Goal: Task Accomplishment & Management: Complete application form

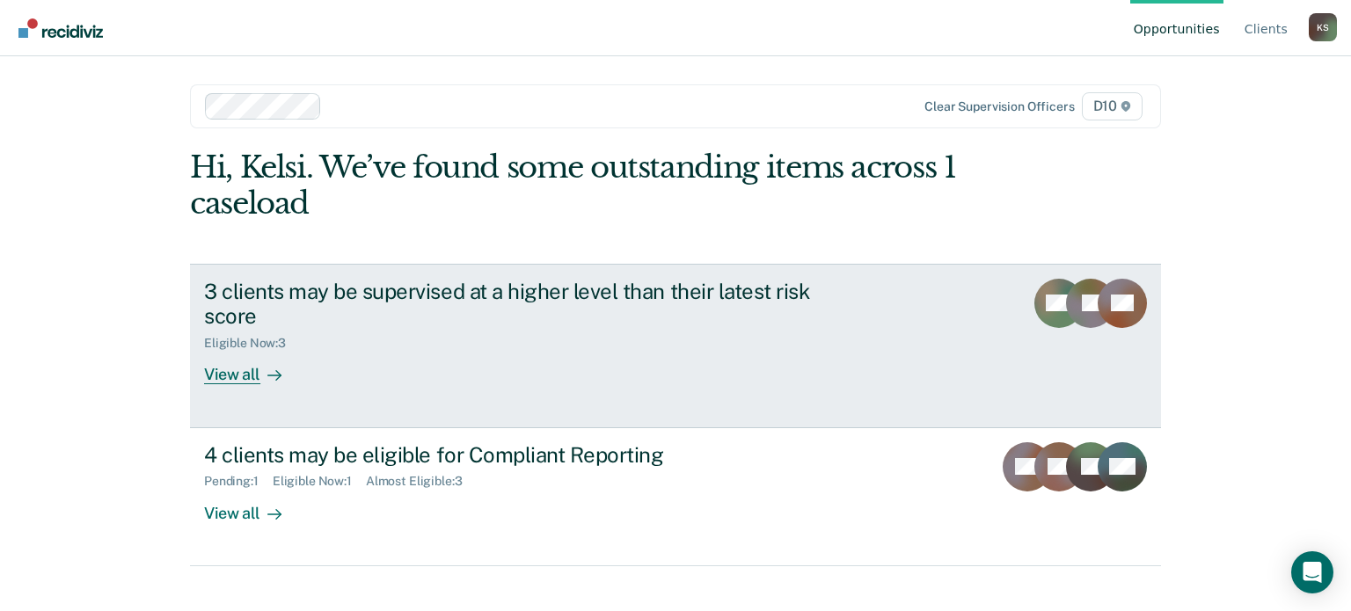
click at [246, 365] on div "View all" at bounding box center [253, 368] width 99 height 34
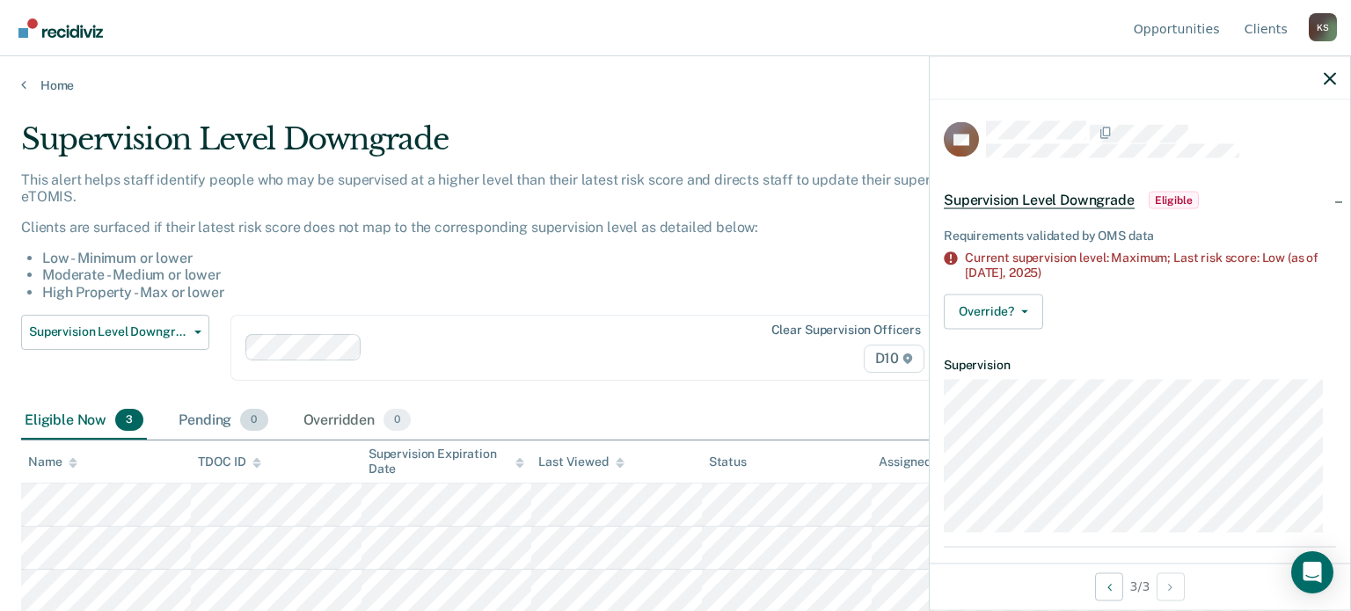
click at [215, 424] on div "Pending 0" at bounding box center [223, 421] width 96 height 39
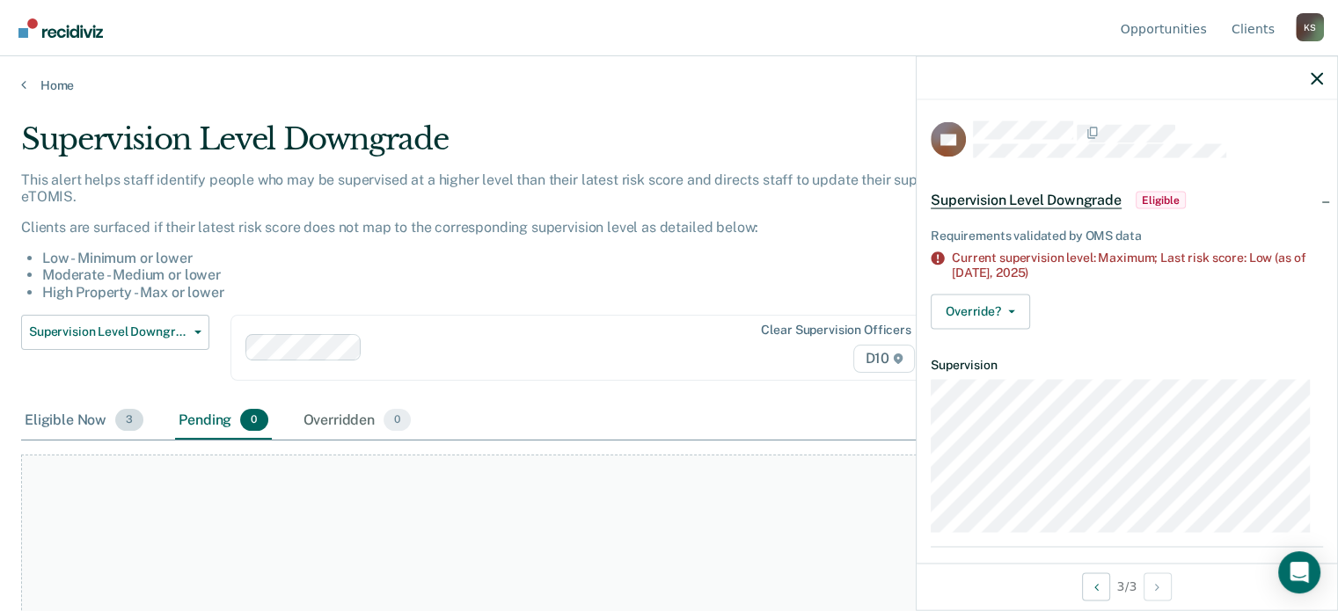
click at [82, 409] on div "Eligible Now 3" at bounding box center [84, 421] width 126 height 39
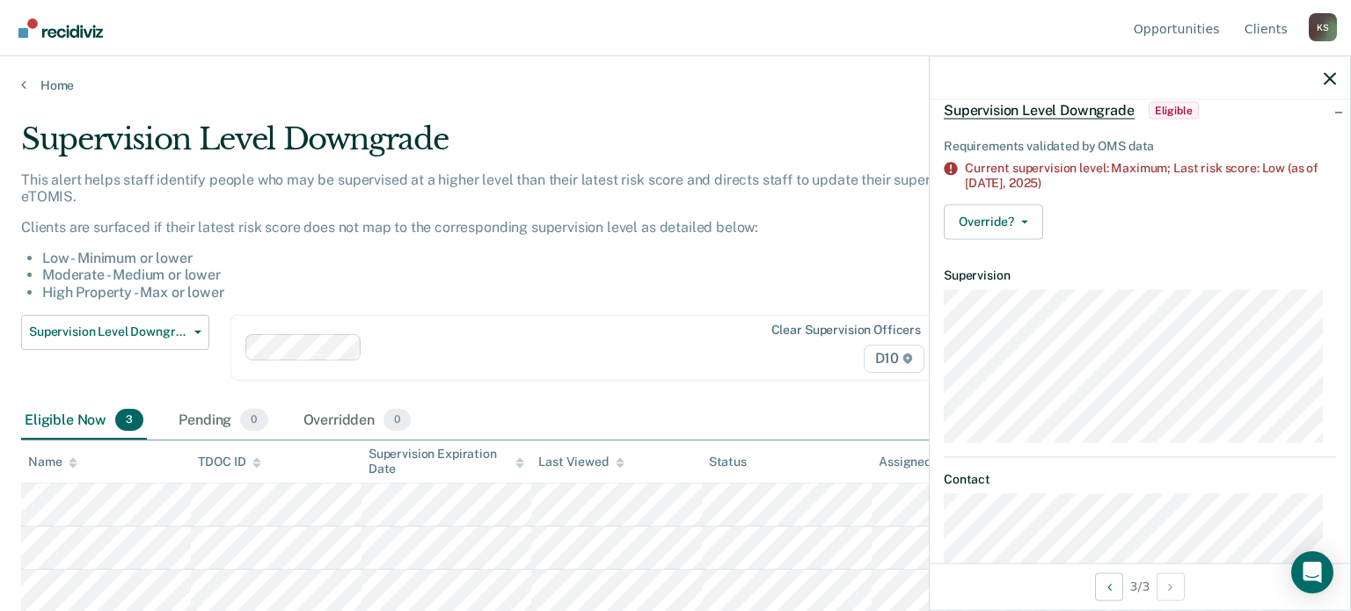
scroll to position [203, 0]
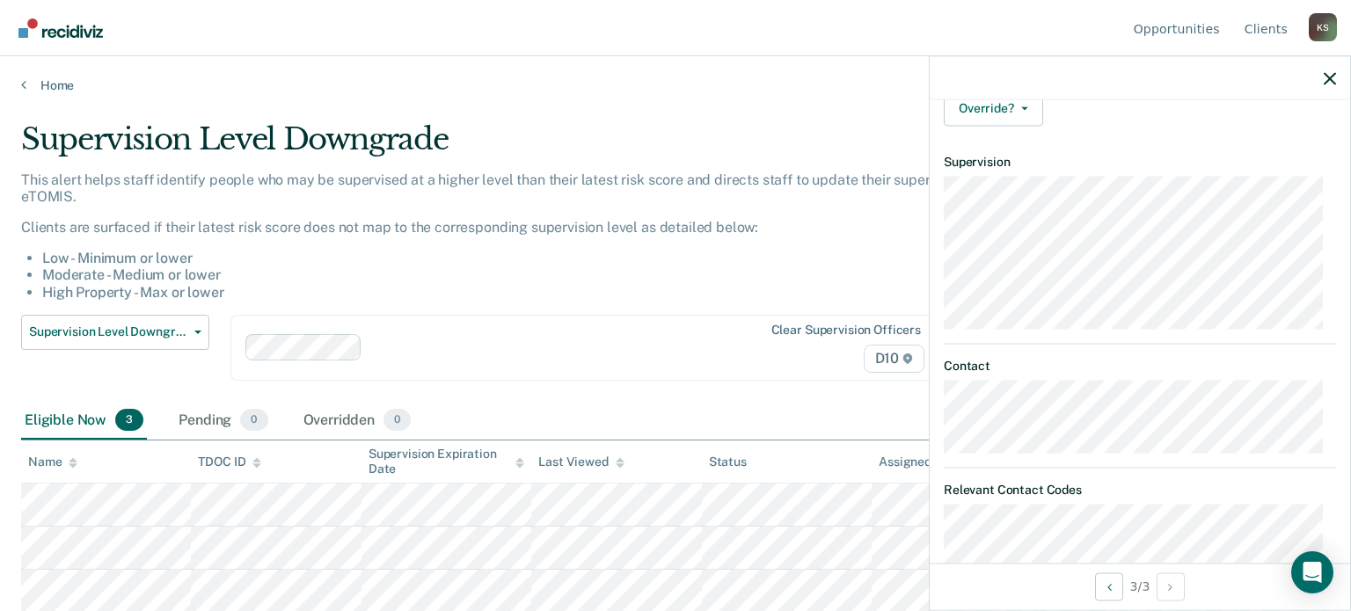
click at [790, 261] on li "Low - Minimum or lower" at bounding box center [538, 258] width 992 height 17
click at [1329, 80] on icon "button" at bounding box center [1330, 78] width 12 height 12
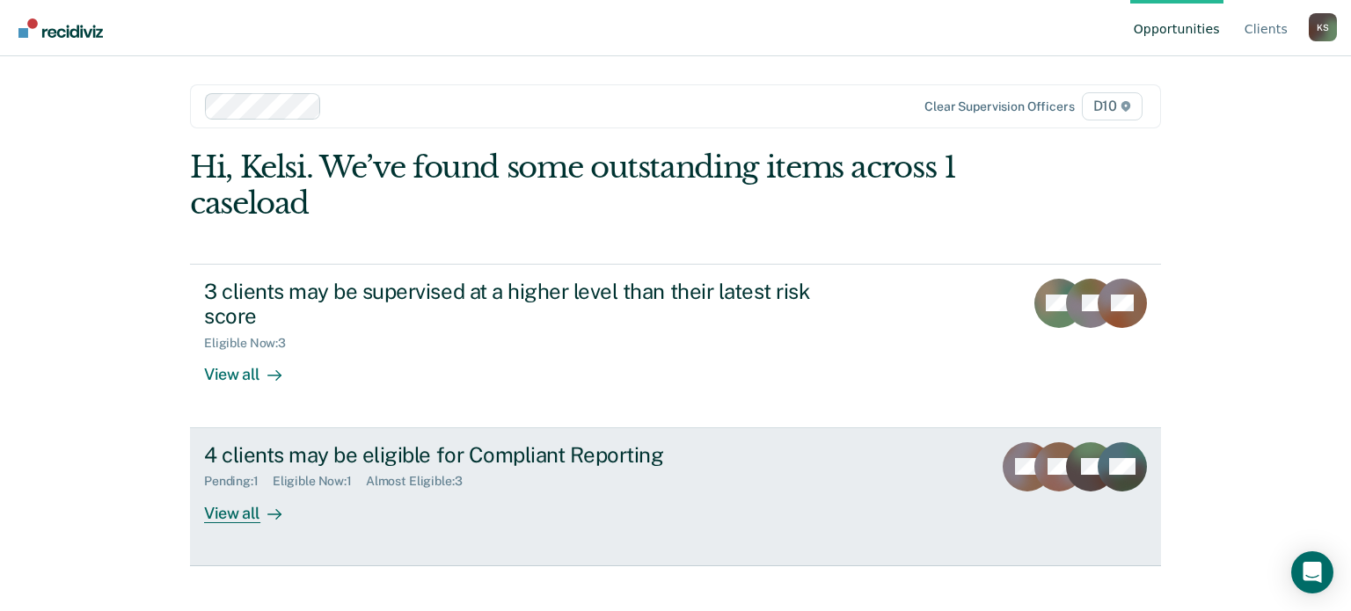
click at [247, 529] on link "4 clients may be eligible for Compliant Reporting Pending : 1 Eligible Now : 1 …" at bounding box center [675, 497] width 971 height 138
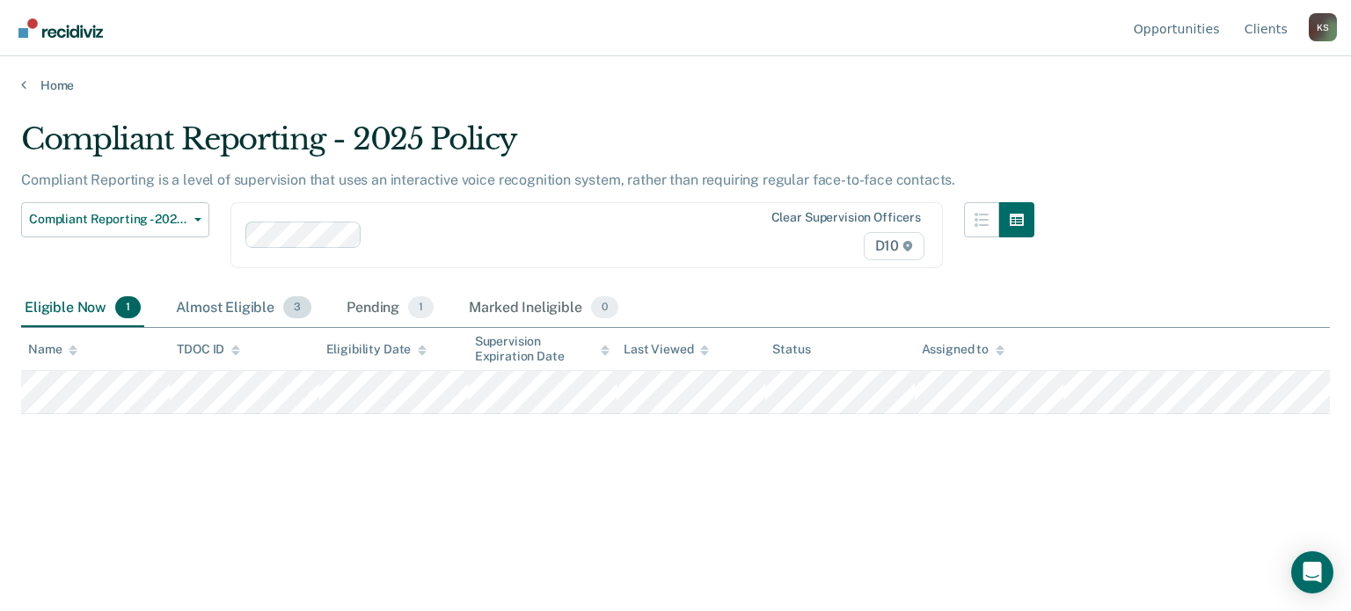
click at [223, 302] on div "Almost Eligible 3" at bounding box center [243, 308] width 143 height 39
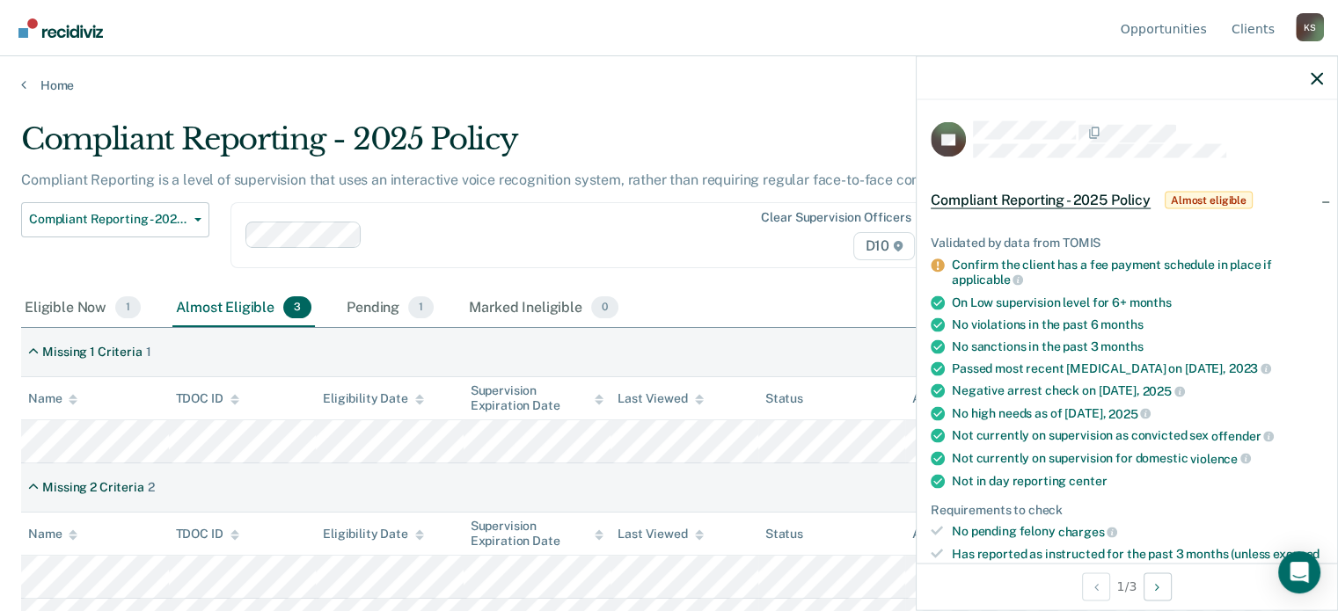
click at [785, 106] on main "Compliant Reporting - 2025 Policy Compliant Reporting is a level of supervision…" at bounding box center [669, 349] width 1338 height 513
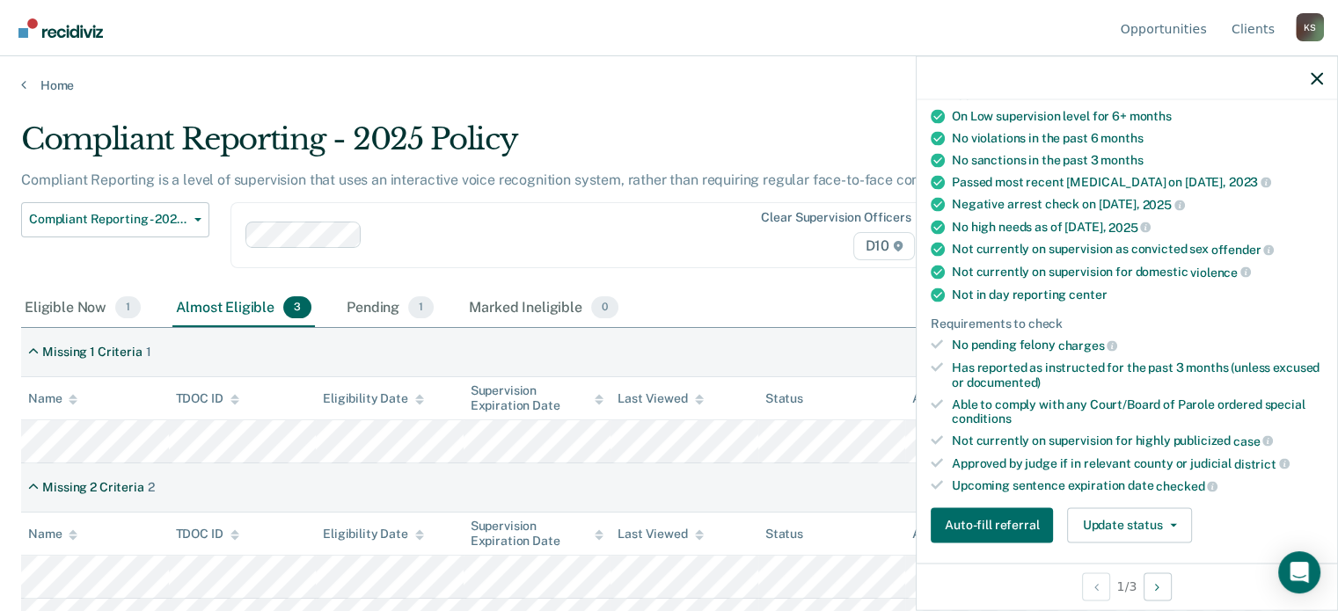
scroll to position [264, 0]
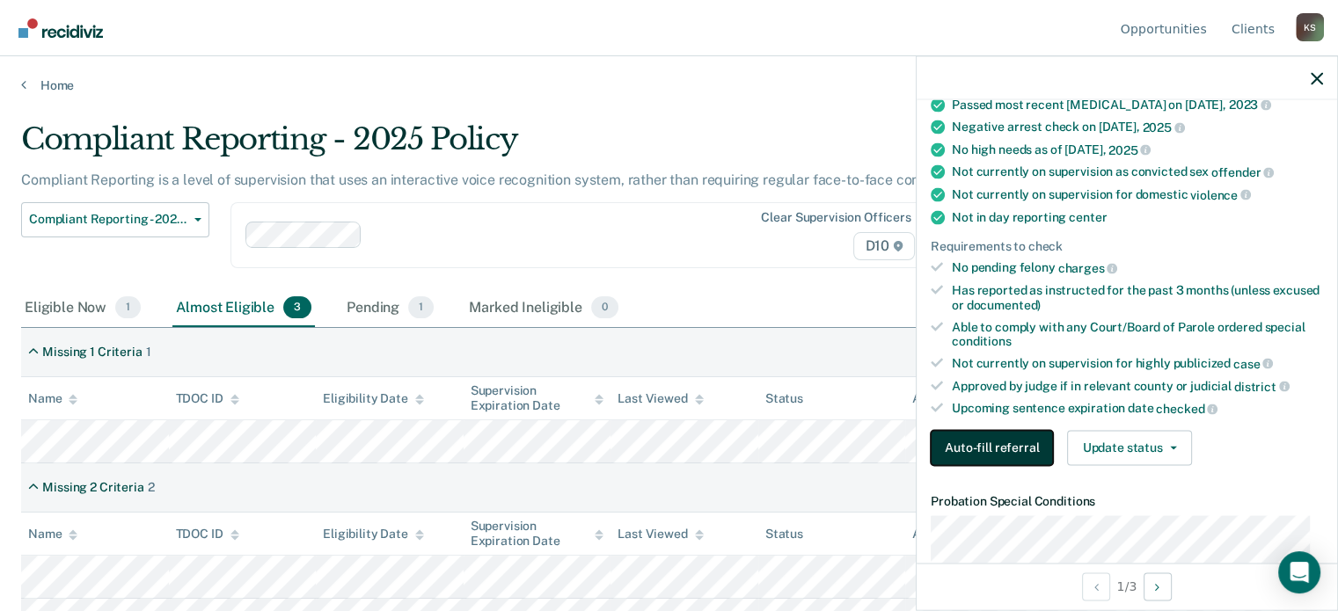
click at [996, 439] on button "Auto-fill referral" at bounding box center [992, 447] width 122 height 35
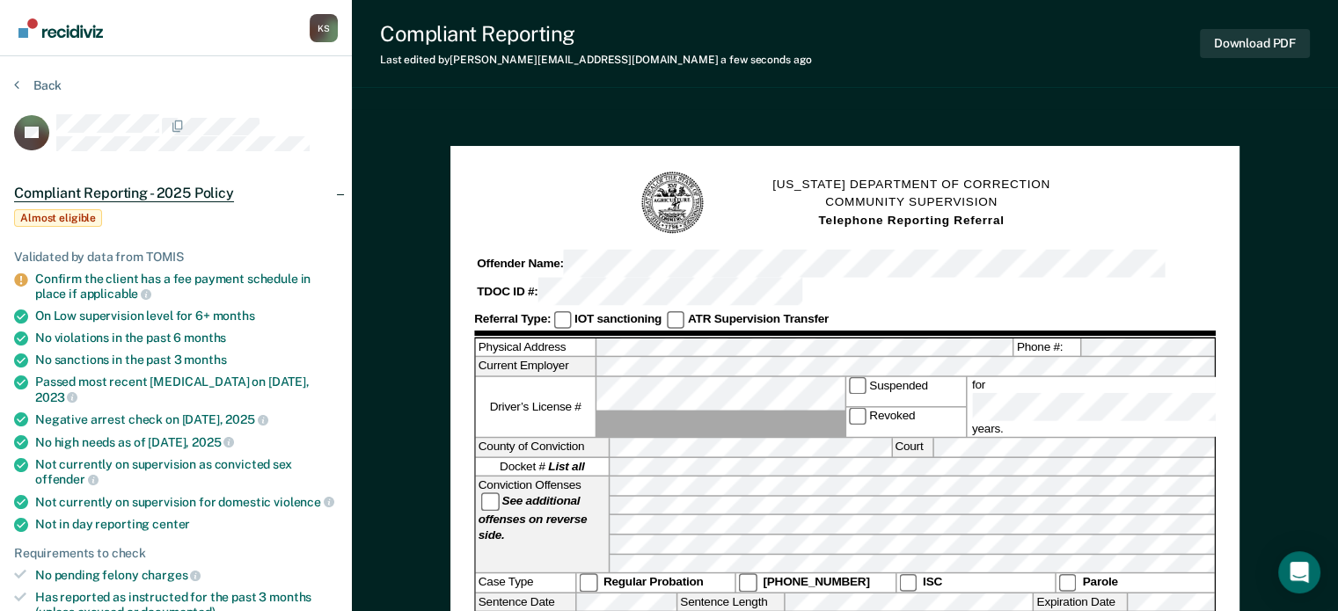
click at [102, 209] on span "Almost eligible" at bounding box center [58, 218] width 88 height 18
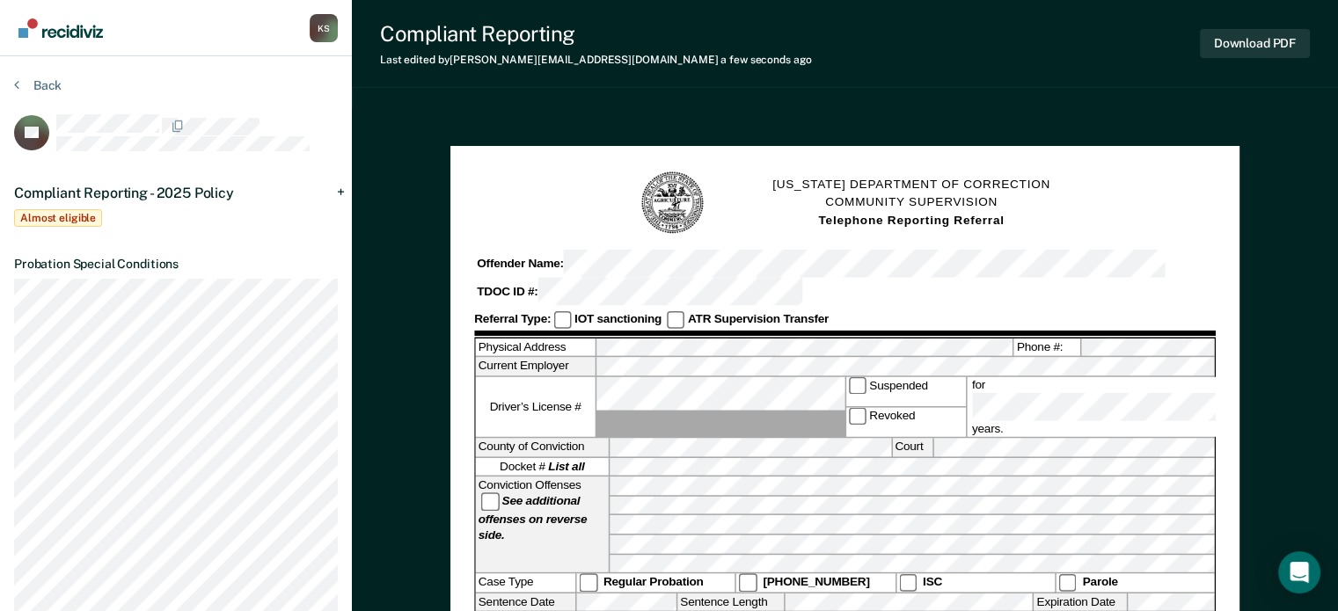
click at [102, 209] on span "Almost eligible" at bounding box center [58, 218] width 88 height 18
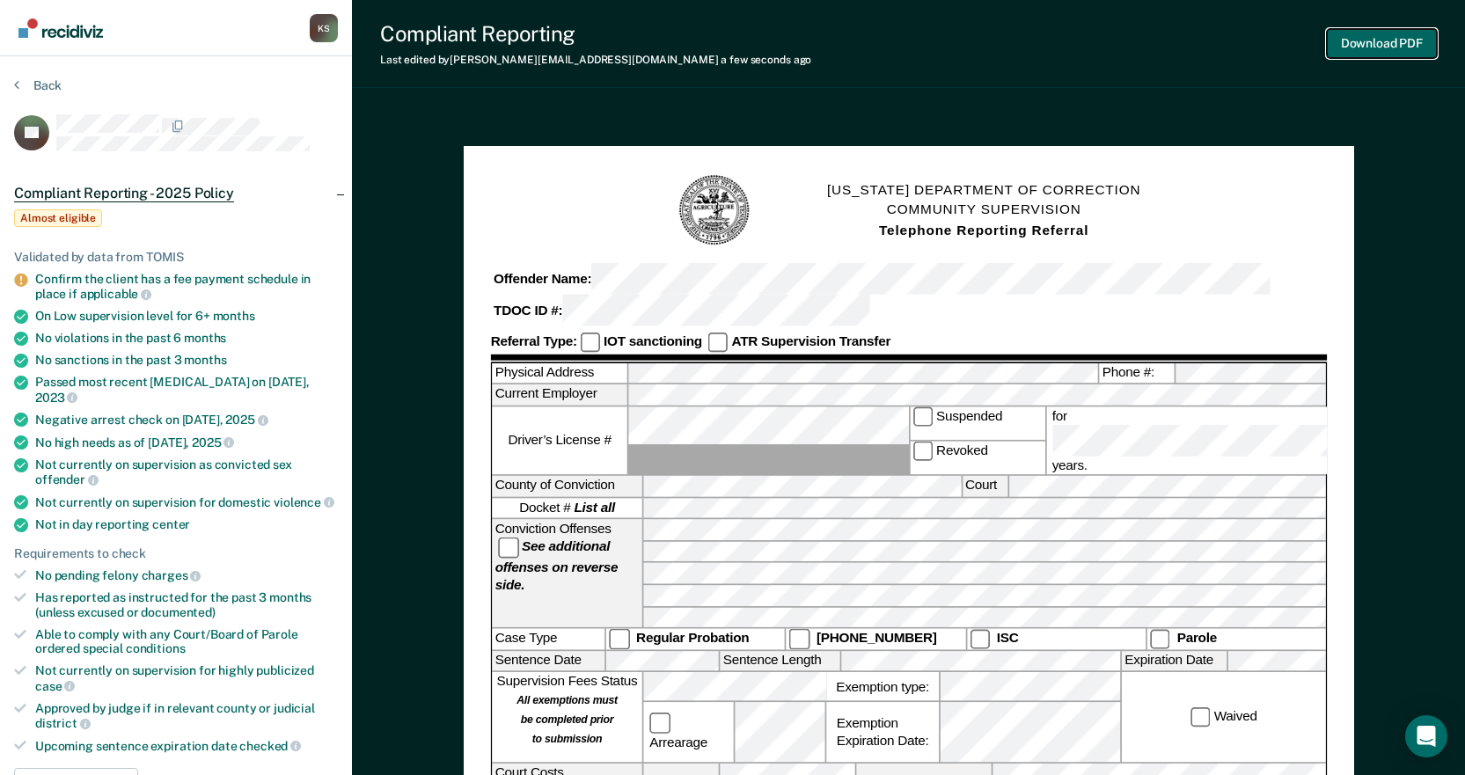
click at [1344, 43] on button "Download PDF" at bounding box center [1382, 43] width 110 height 29
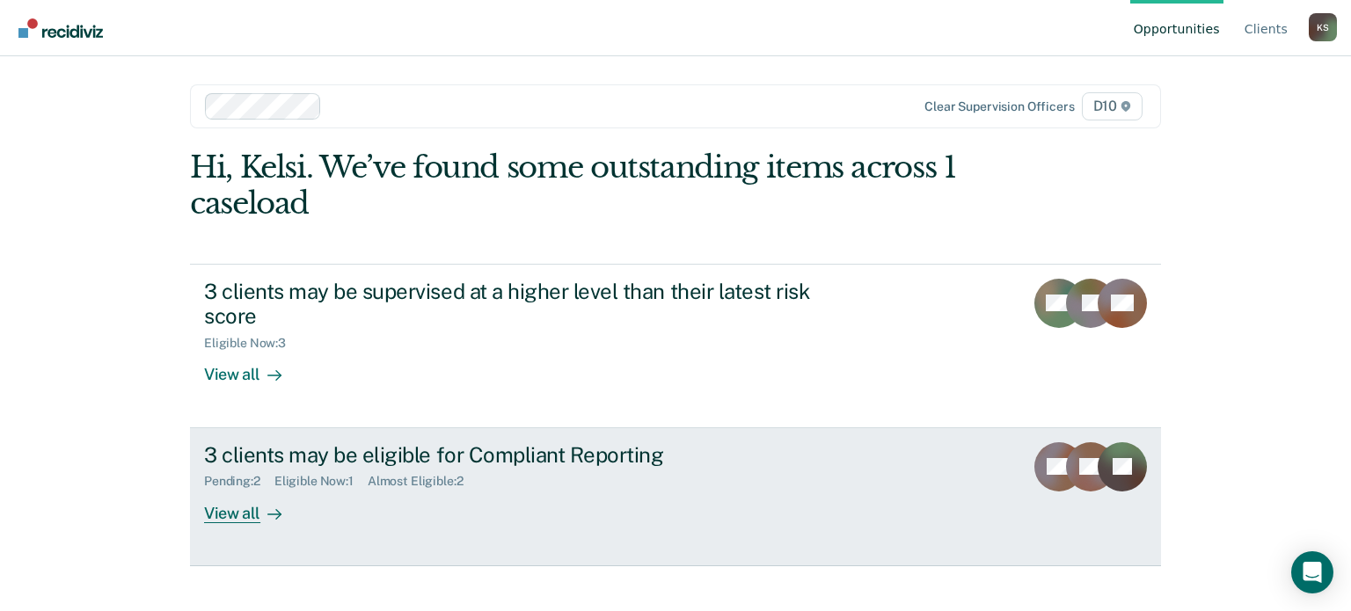
click at [258, 517] on div "View all" at bounding box center [253, 506] width 99 height 34
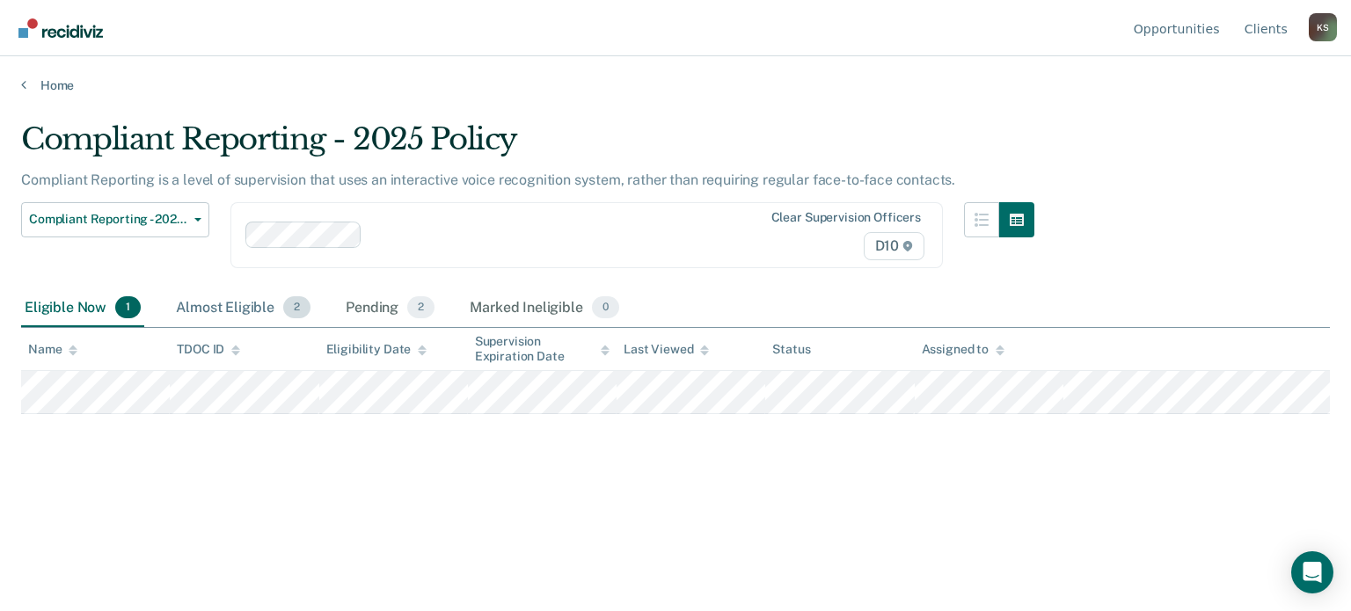
click at [232, 313] on div "Almost Eligible 2" at bounding box center [243, 308] width 142 height 39
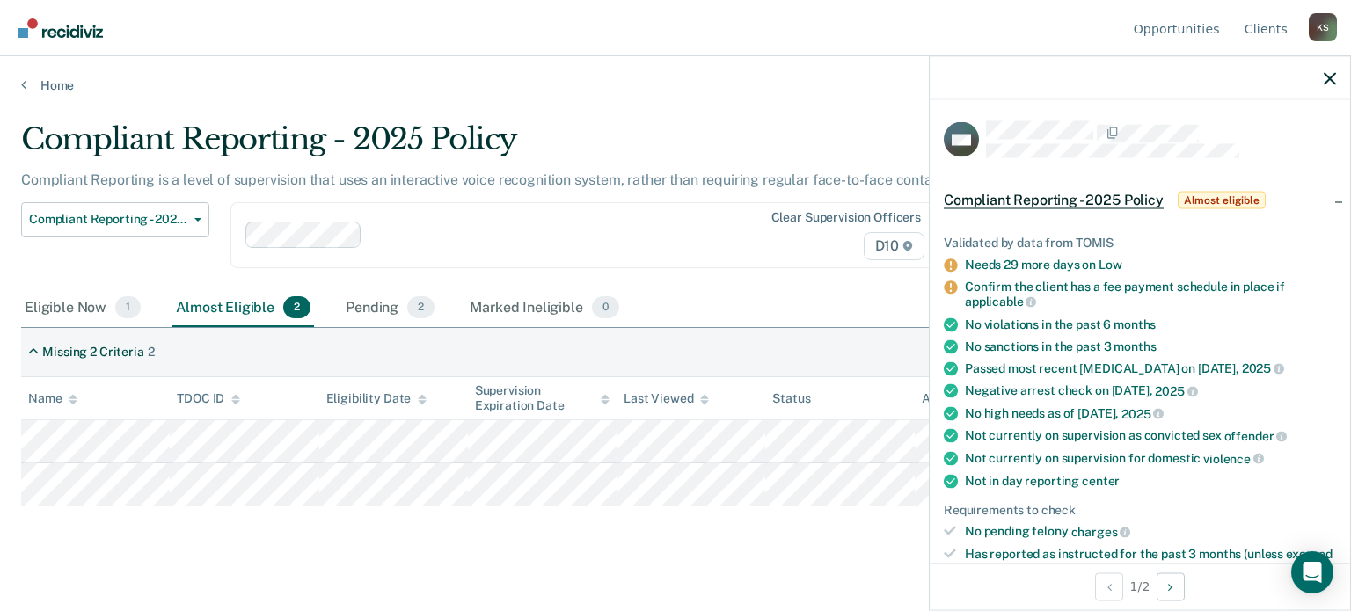
click at [739, 307] on div "Eligible Now 1 Almost Eligible 2 Pending 2 Marked Ineligible 0" at bounding box center [675, 309] width 1309 height 40
click at [370, 308] on div "Pending 2" at bounding box center [390, 308] width 96 height 39
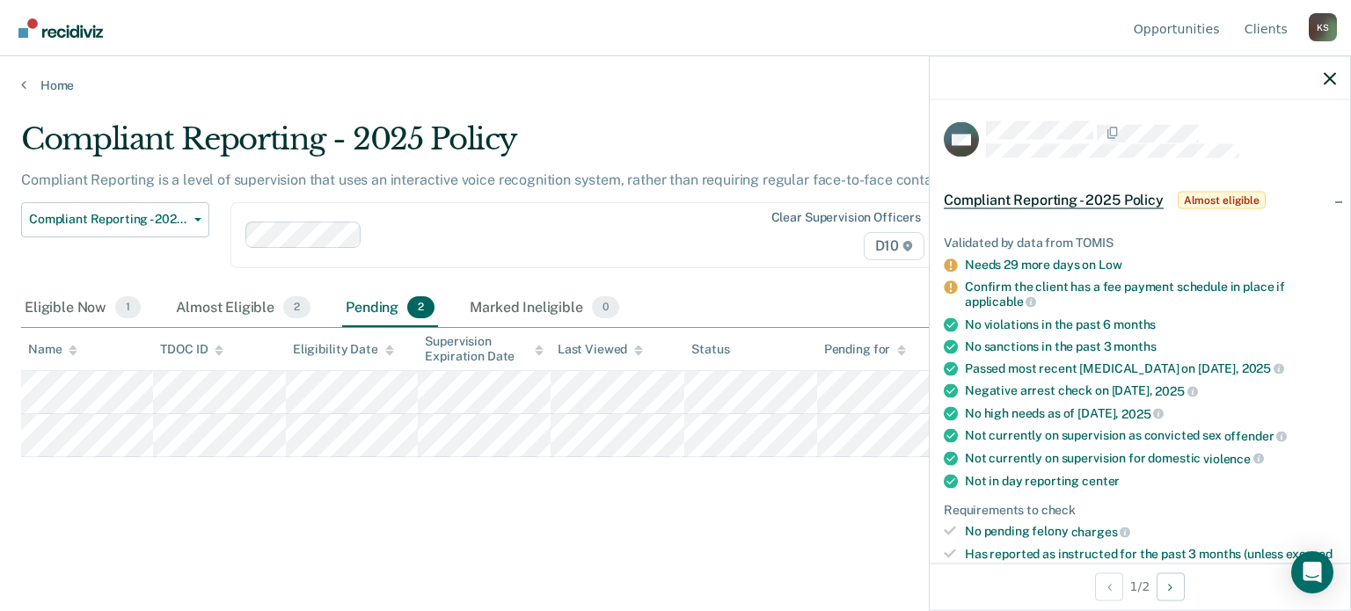
click at [1342, 78] on div at bounding box center [1140, 78] width 421 height 44
click at [735, 522] on div "Compliant Reporting - 2025 Policy Compliant Reporting is a level of supervision…" at bounding box center [675, 328] width 1309 height 414
click at [253, 301] on div "Almost Eligible 2" at bounding box center [243, 308] width 142 height 39
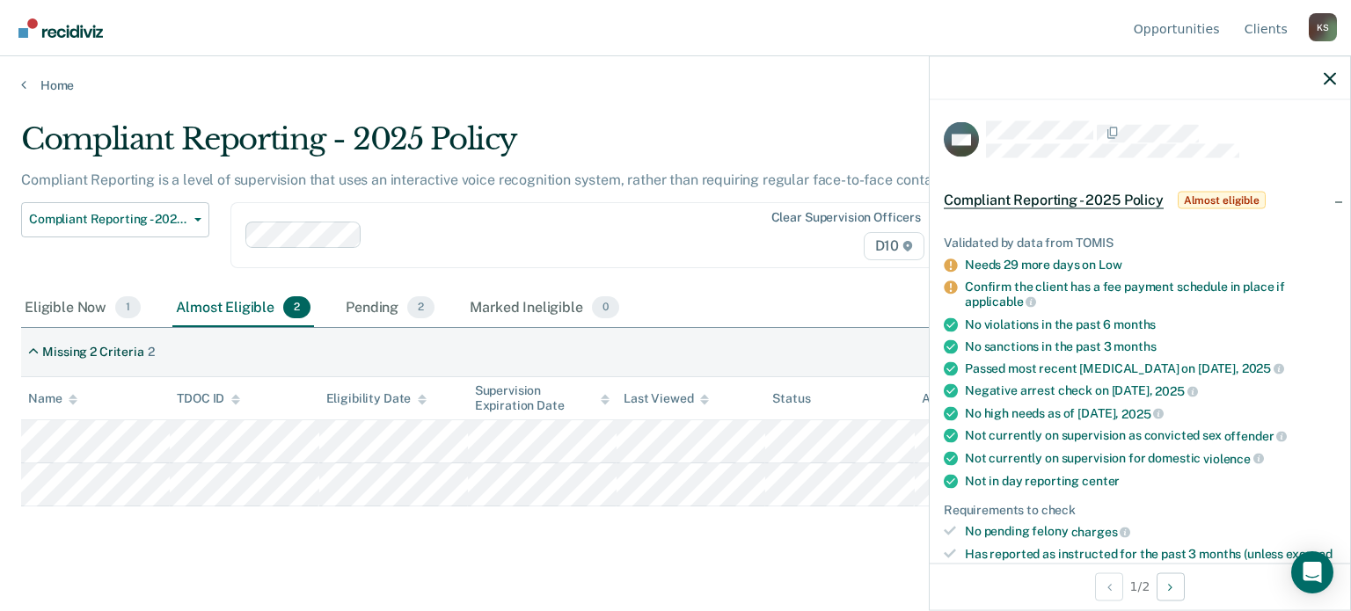
drag, startPoint x: 339, startPoint y: 527, endPoint x: 354, endPoint y: 523, distance: 15.6
click at [339, 527] on div "Compliant Reporting - 2025 Policy Compliant Reporting is a level of supervision…" at bounding box center [675, 328] width 1309 height 414
click at [1326, 81] on icon "button" at bounding box center [1330, 78] width 12 height 12
drag, startPoint x: 707, startPoint y: 564, endPoint x: 565, endPoint y: 542, distance: 144.2
click at [706, 564] on main "Compliant Reporting - 2025 Policy Compliant Reporting is a level of supervision…" at bounding box center [675, 349] width 1351 height 513
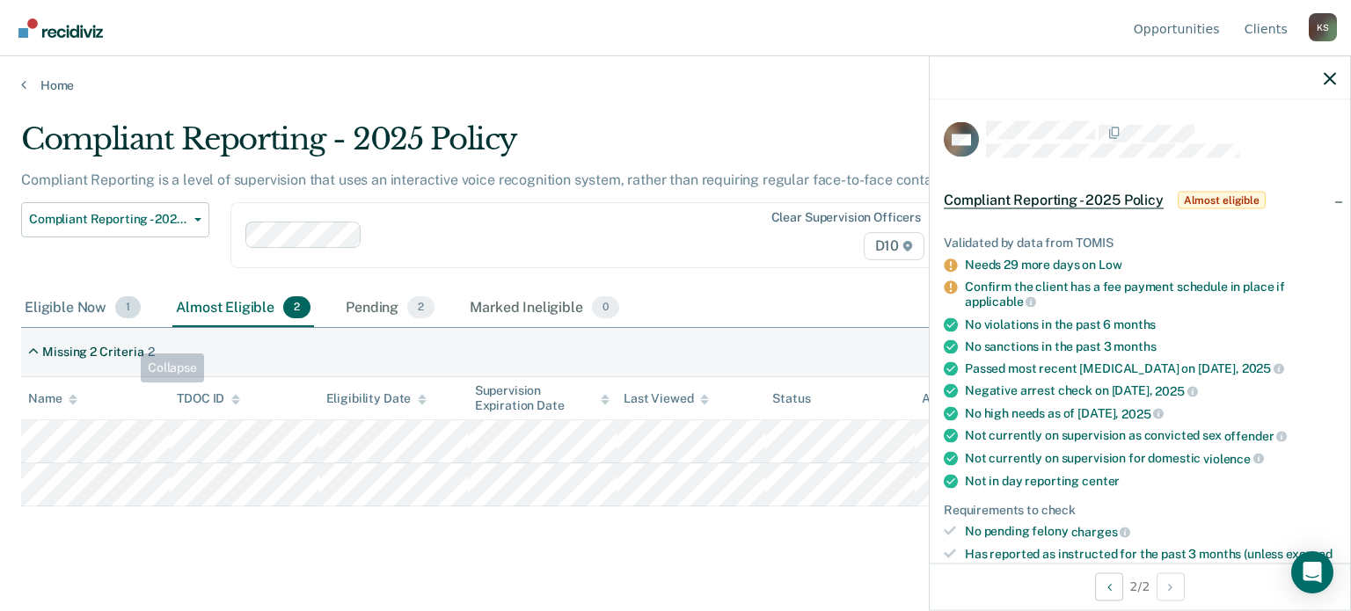
click at [82, 291] on div "Eligible Now 1" at bounding box center [82, 308] width 123 height 39
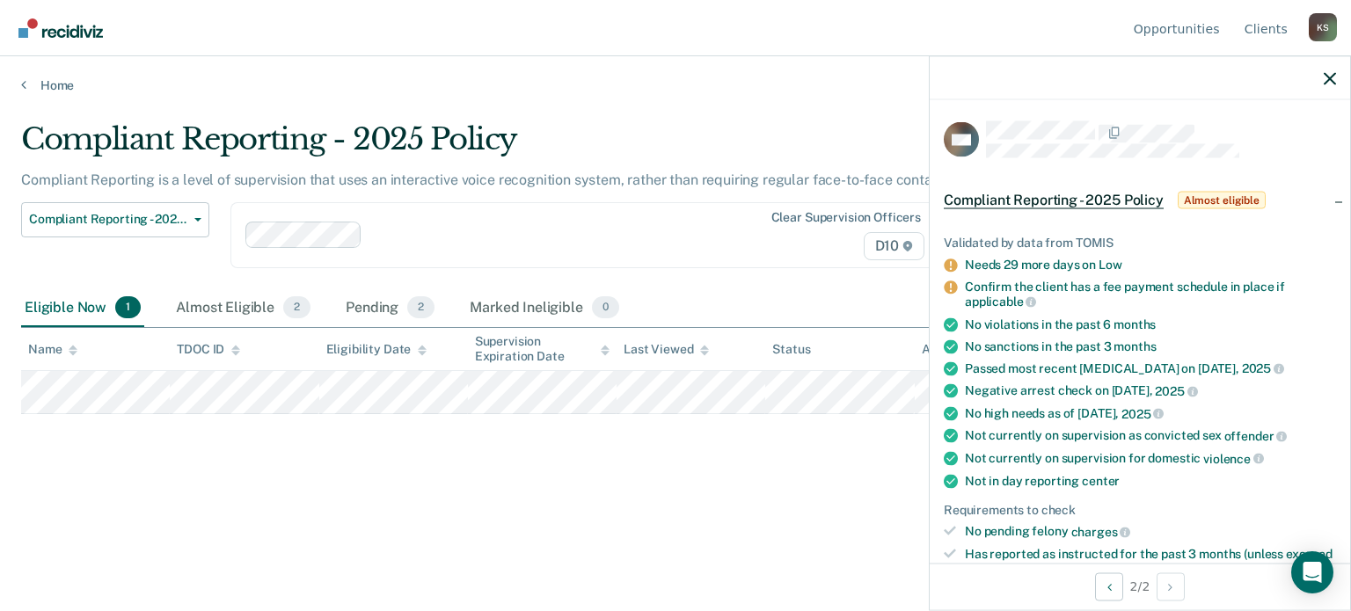
click at [265, 513] on div "Compliant Reporting - 2025 Policy Compliant Reporting is a level of supervision…" at bounding box center [675, 328] width 1309 height 414
click at [1329, 77] on icon "button" at bounding box center [1330, 78] width 12 height 12
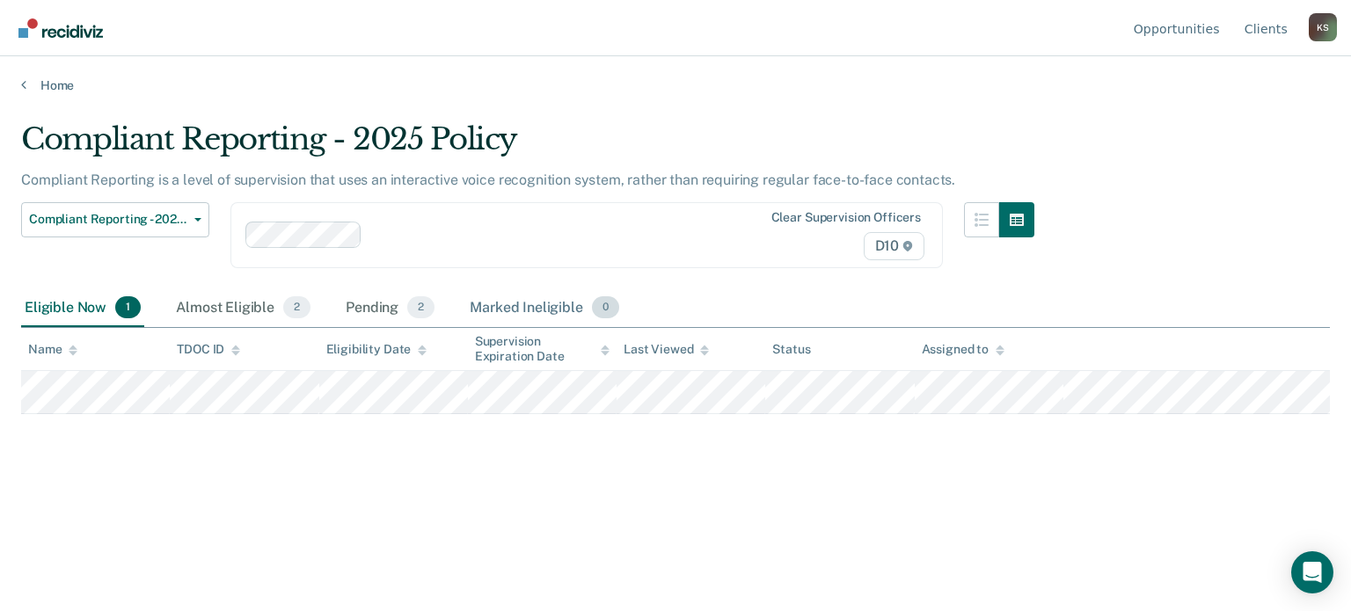
click at [472, 299] on div "Marked Ineligible 0" at bounding box center [544, 308] width 157 height 39
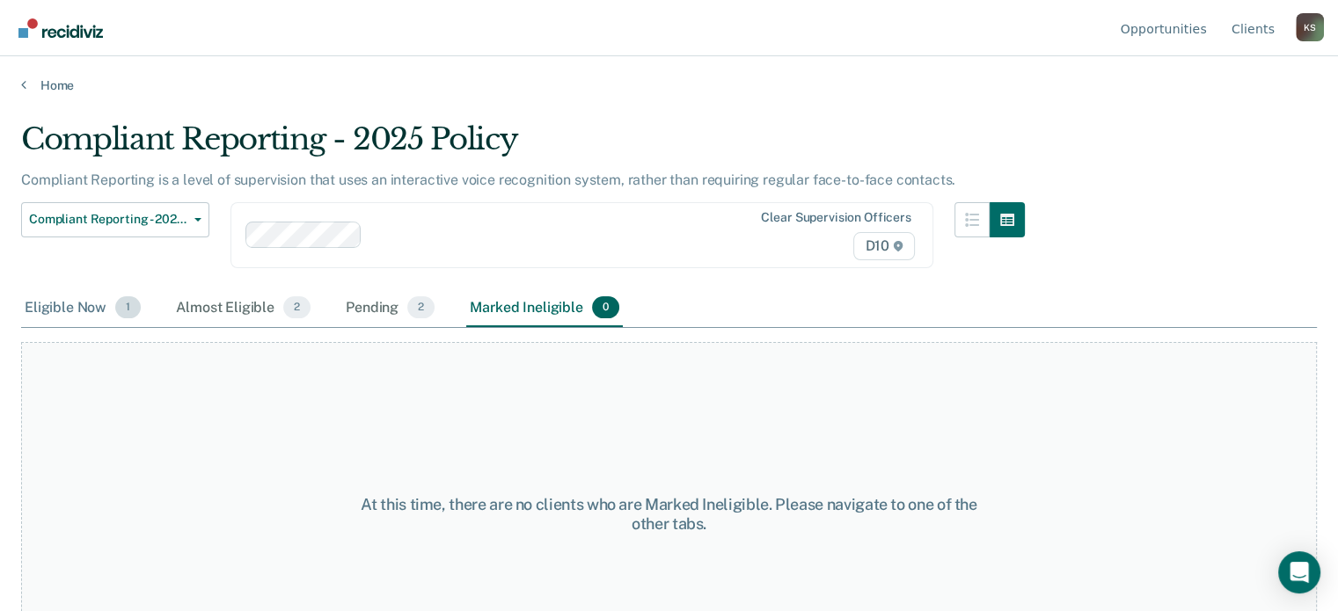
click at [77, 310] on div "Eligible Now 1" at bounding box center [82, 308] width 123 height 39
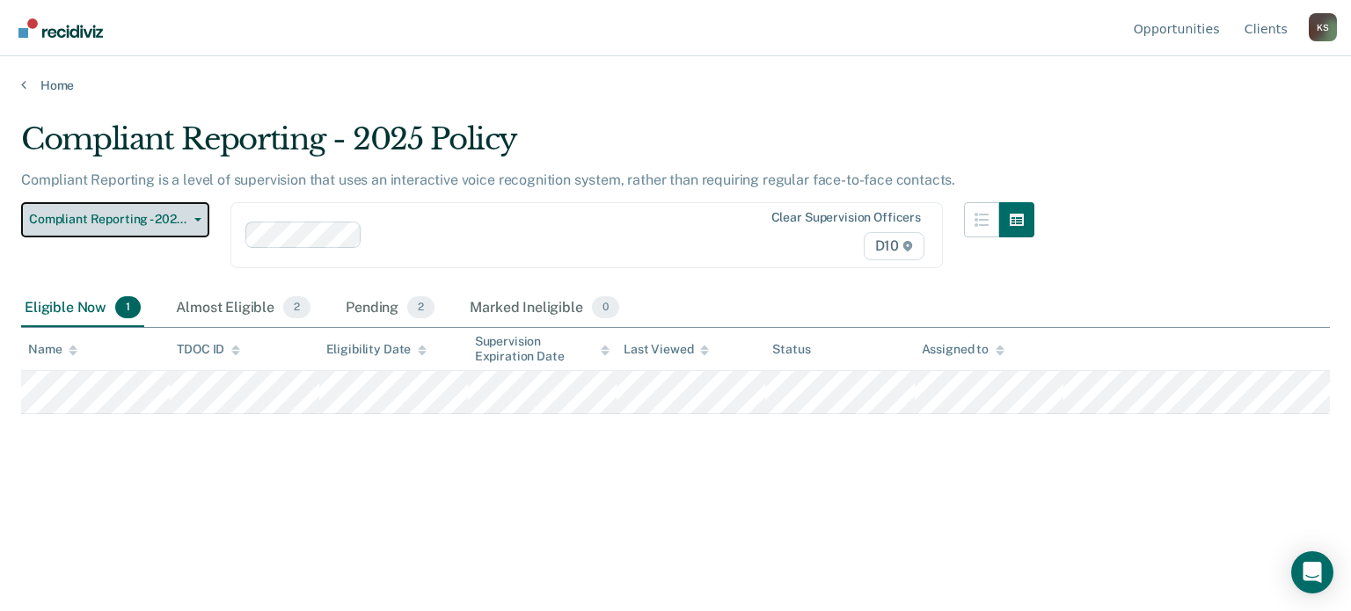
click at [178, 231] on button "Compliant Reporting - 2025 Policy" at bounding box center [115, 219] width 188 height 35
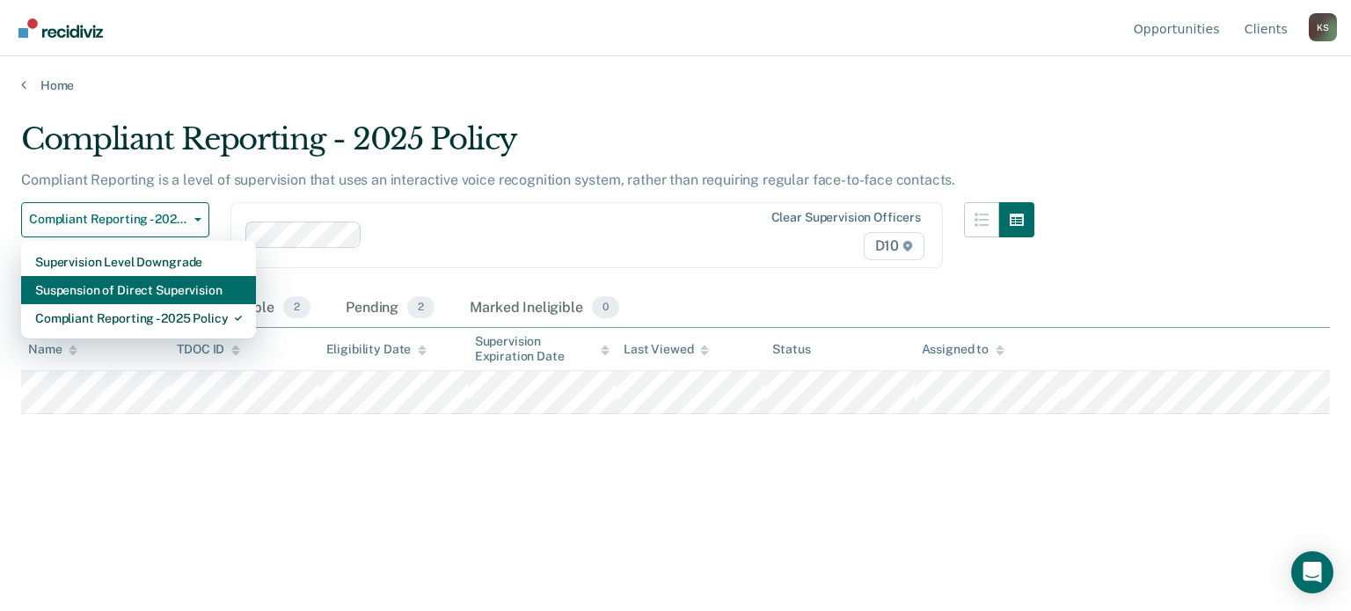
click at [184, 277] on div "Suspension of Direct Supervision" at bounding box center [138, 290] width 207 height 28
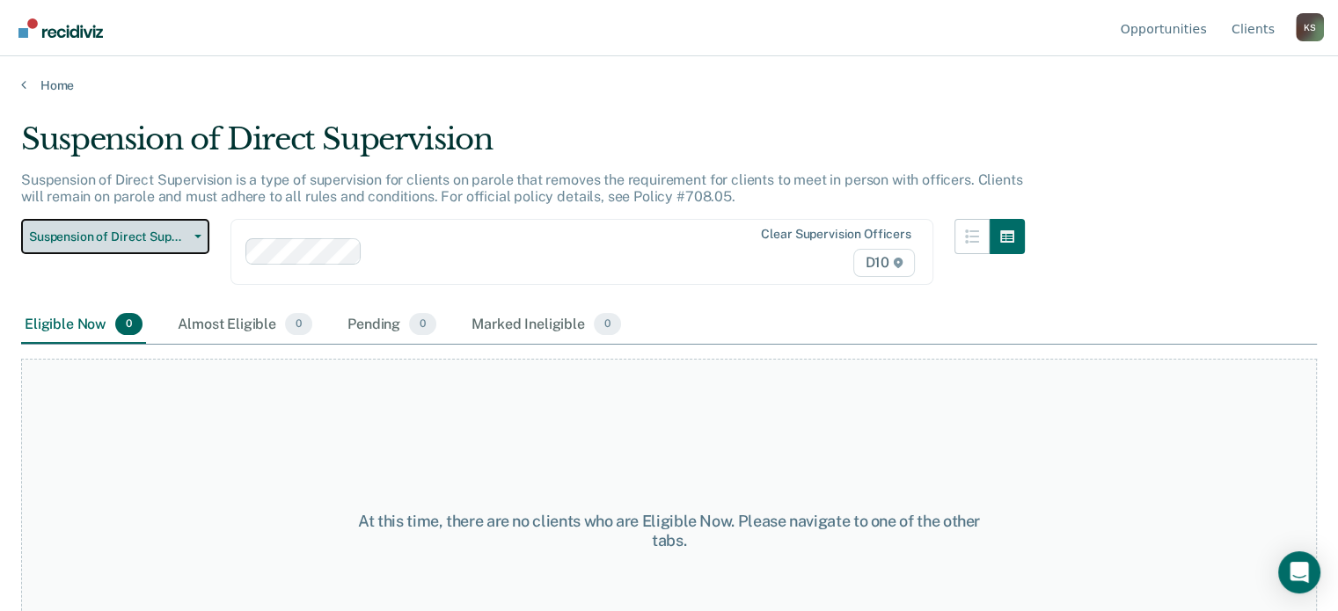
click at [179, 252] on button "Suspension of Direct Supervision" at bounding box center [115, 236] width 188 height 35
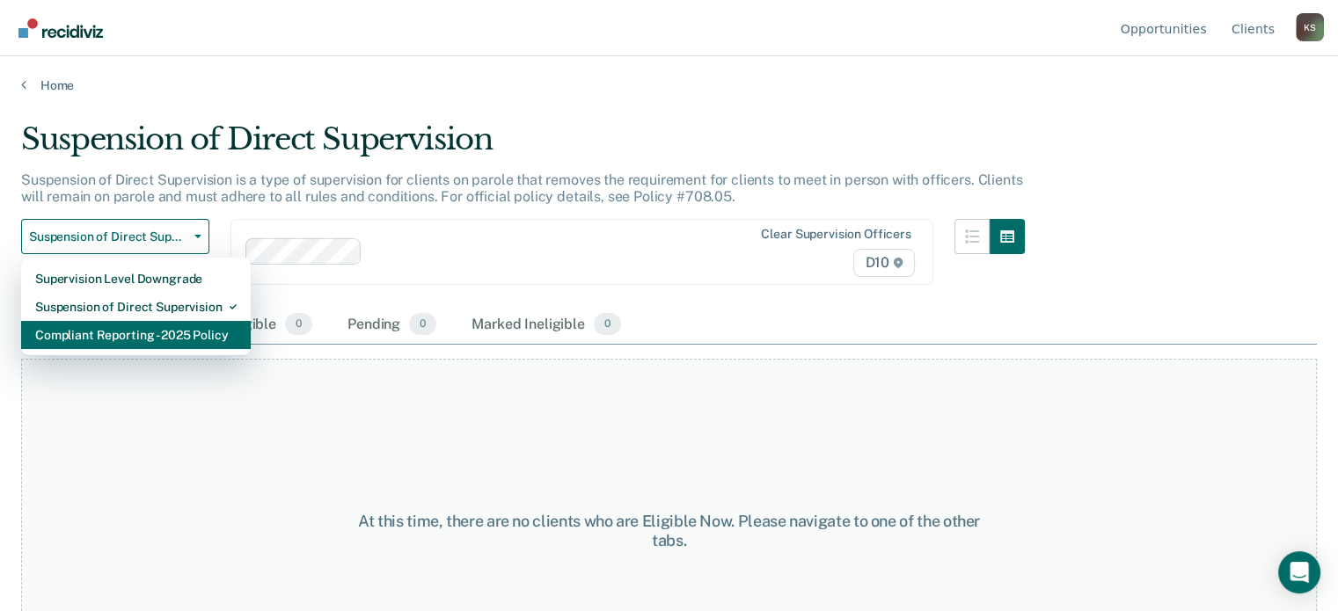
click at [165, 340] on div "Compliant Reporting - 2025 Policy" at bounding box center [135, 335] width 201 height 28
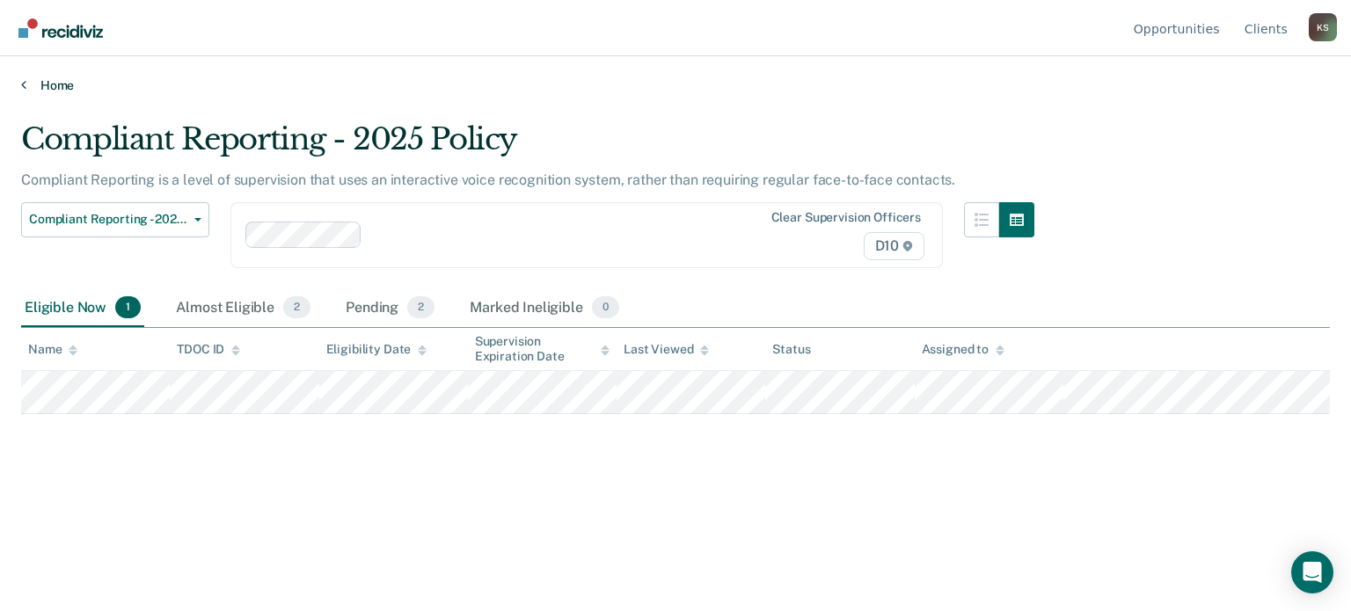
click at [53, 90] on link "Home" at bounding box center [675, 85] width 1309 height 16
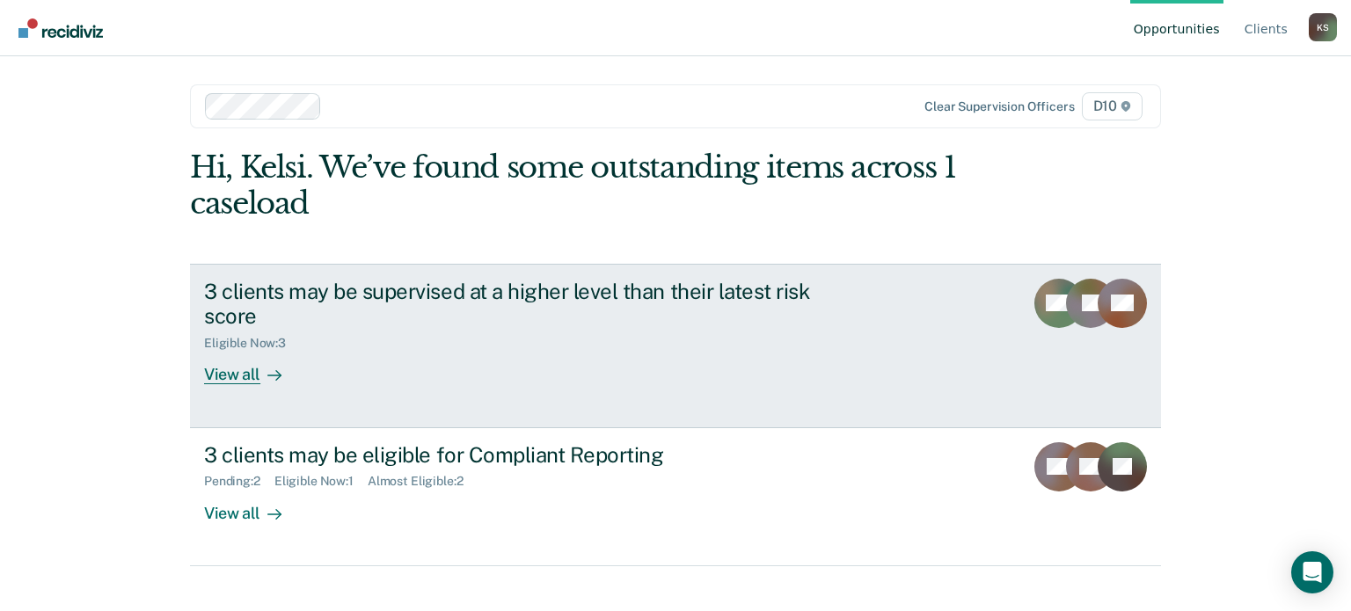
click at [367, 366] on div "3 clients may be supervised at a higher level than their latest risk score Elig…" at bounding box center [534, 332] width 660 height 106
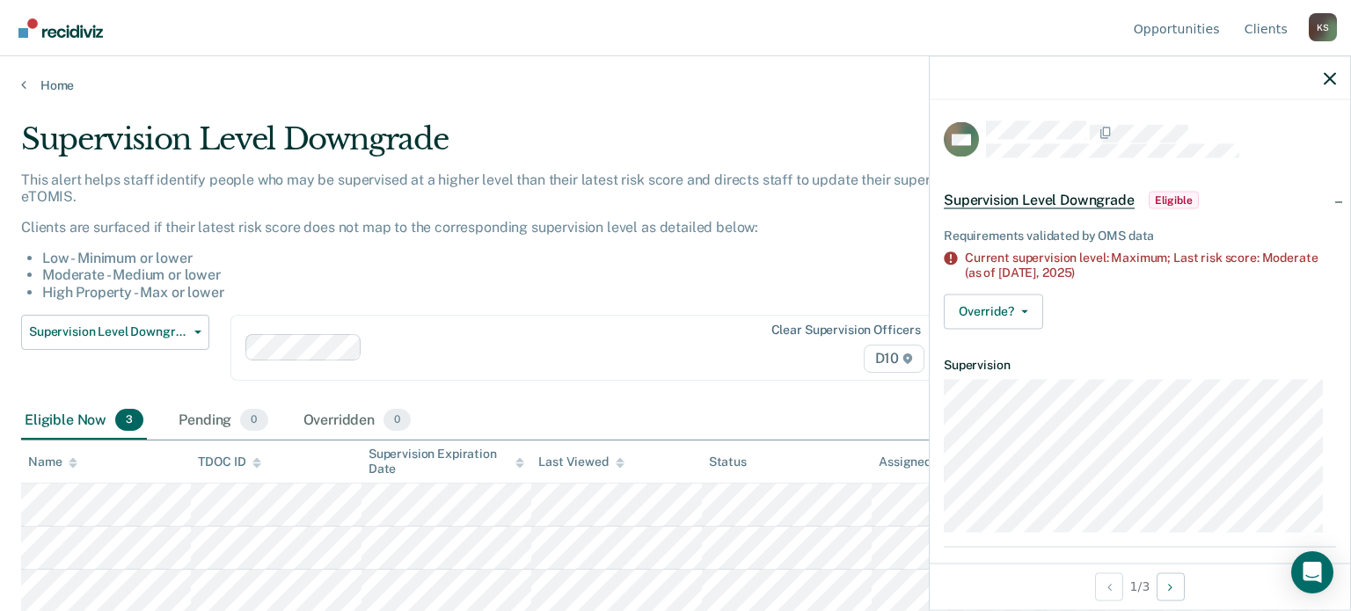
click at [662, 370] on div "Clear supervision officers D10" at bounding box center [586, 348] width 713 height 66
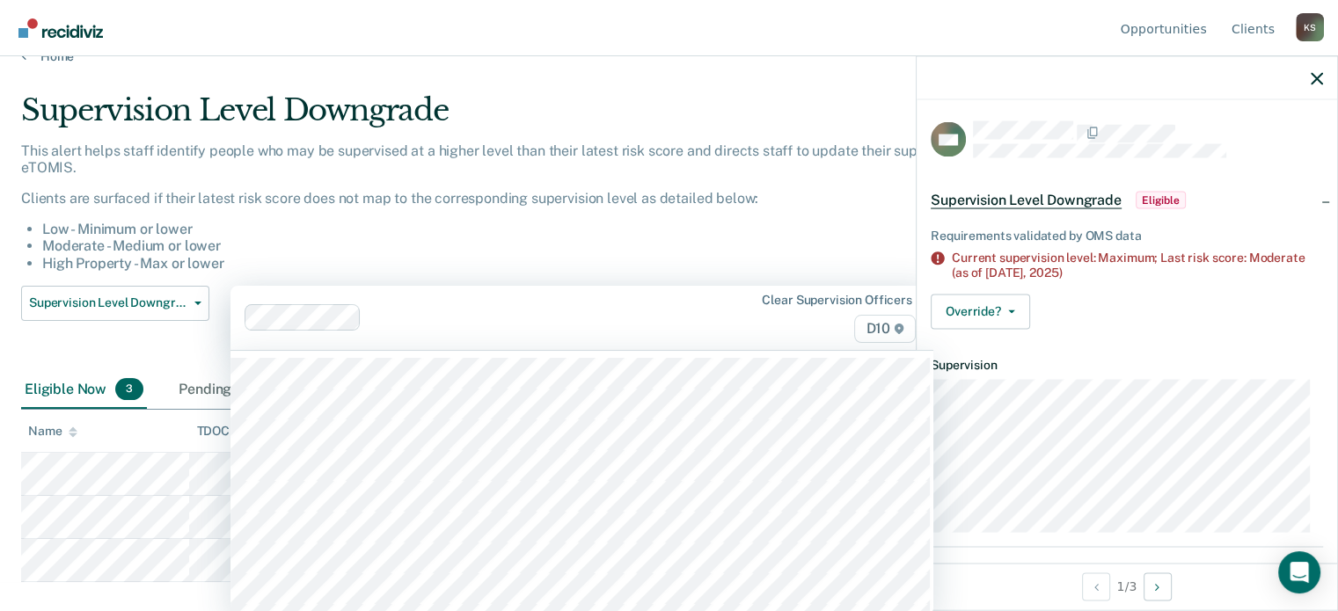
scroll to position [31, 0]
click at [588, 241] on div "This alert helps staff identify people who may be supervised at a higher level …" at bounding box center [523, 205] width 1004 height 129
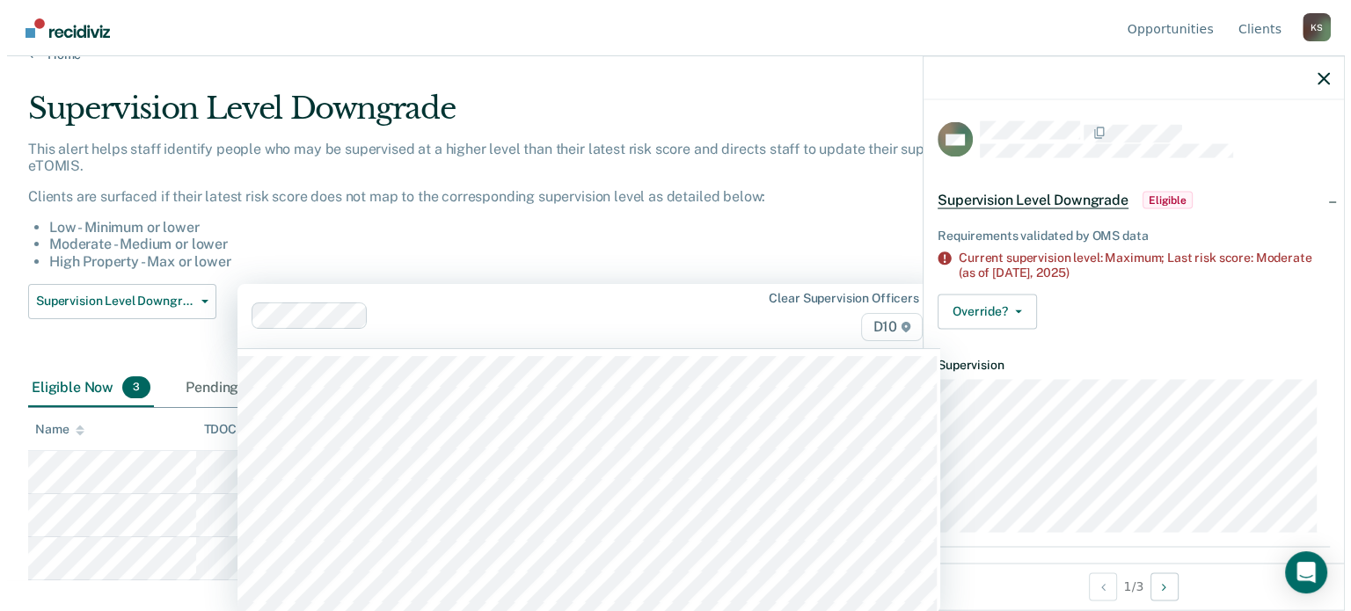
scroll to position [0, 0]
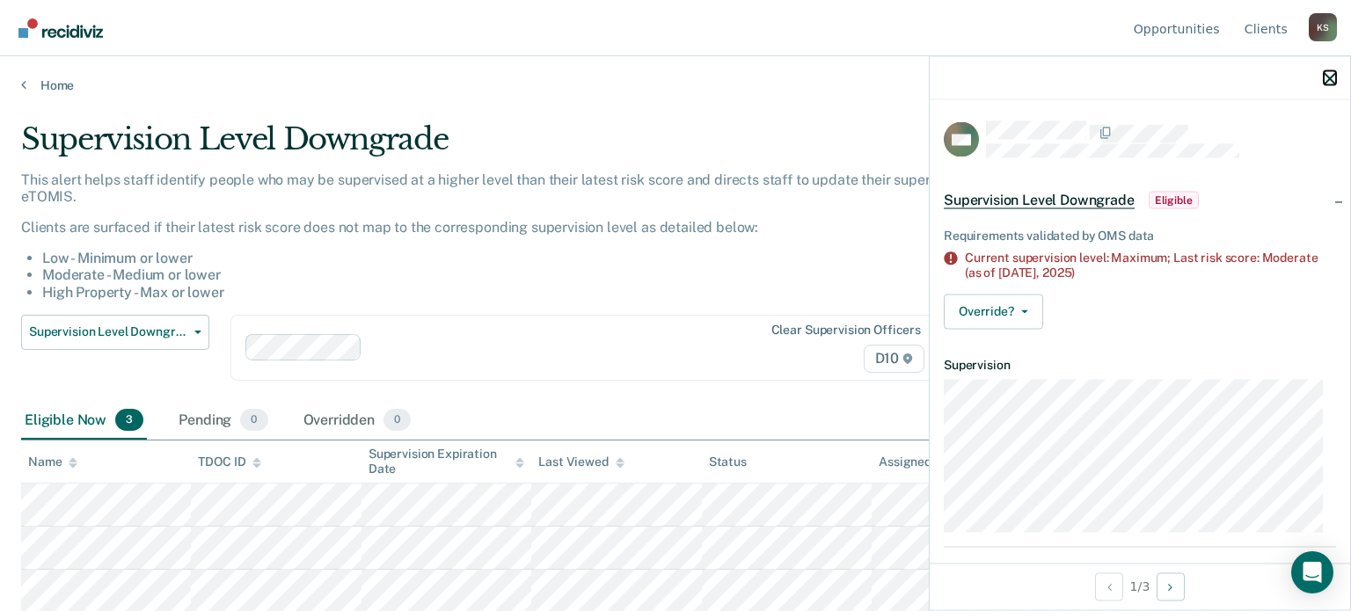
click at [1335, 83] on icon "button" at bounding box center [1330, 78] width 12 height 12
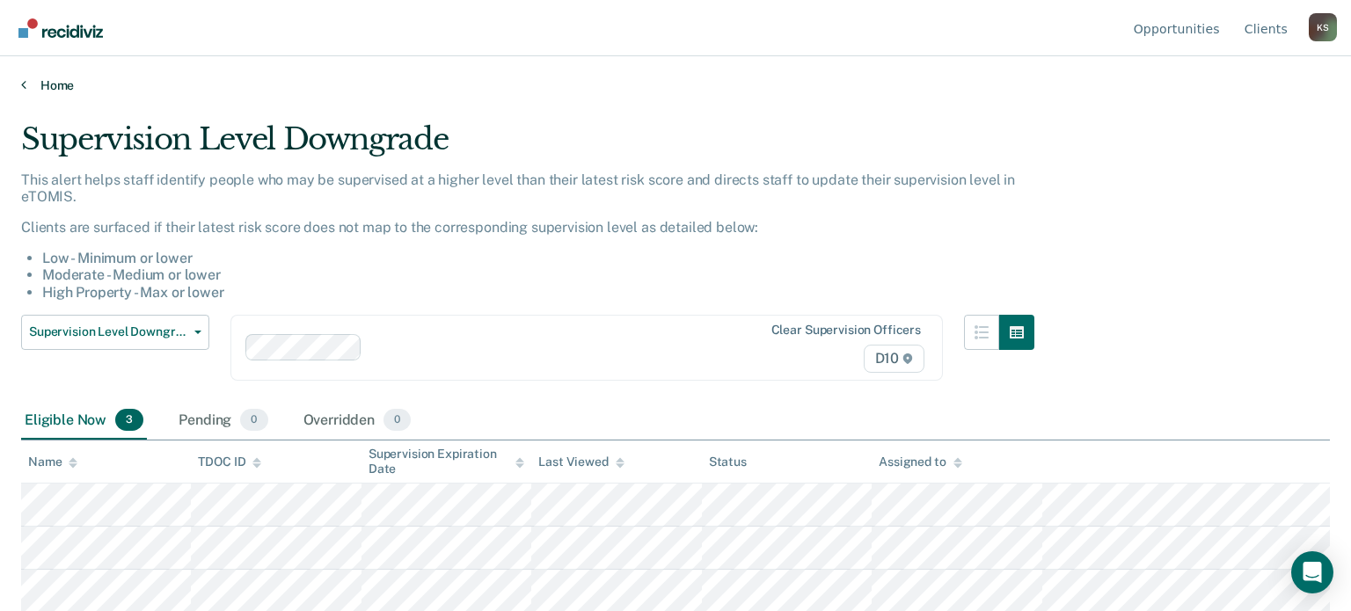
click at [30, 82] on link "Home" at bounding box center [675, 85] width 1309 height 16
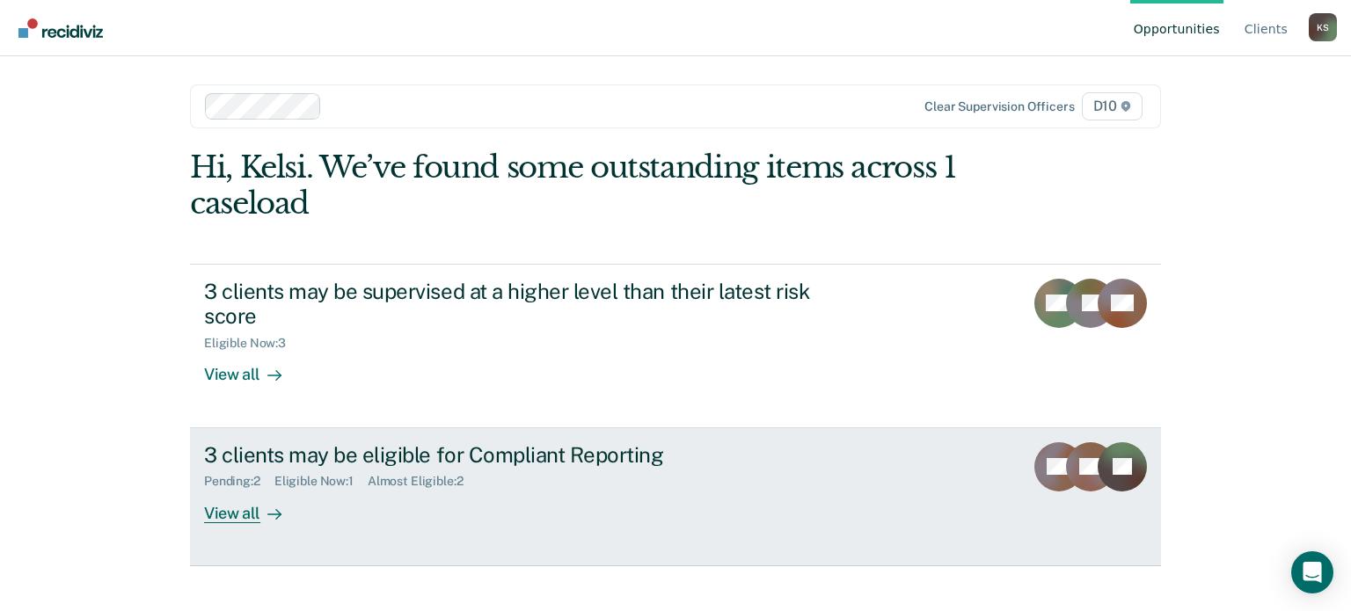
click at [280, 494] on div "View all" at bounding box center [253, 506] width 99 height 34
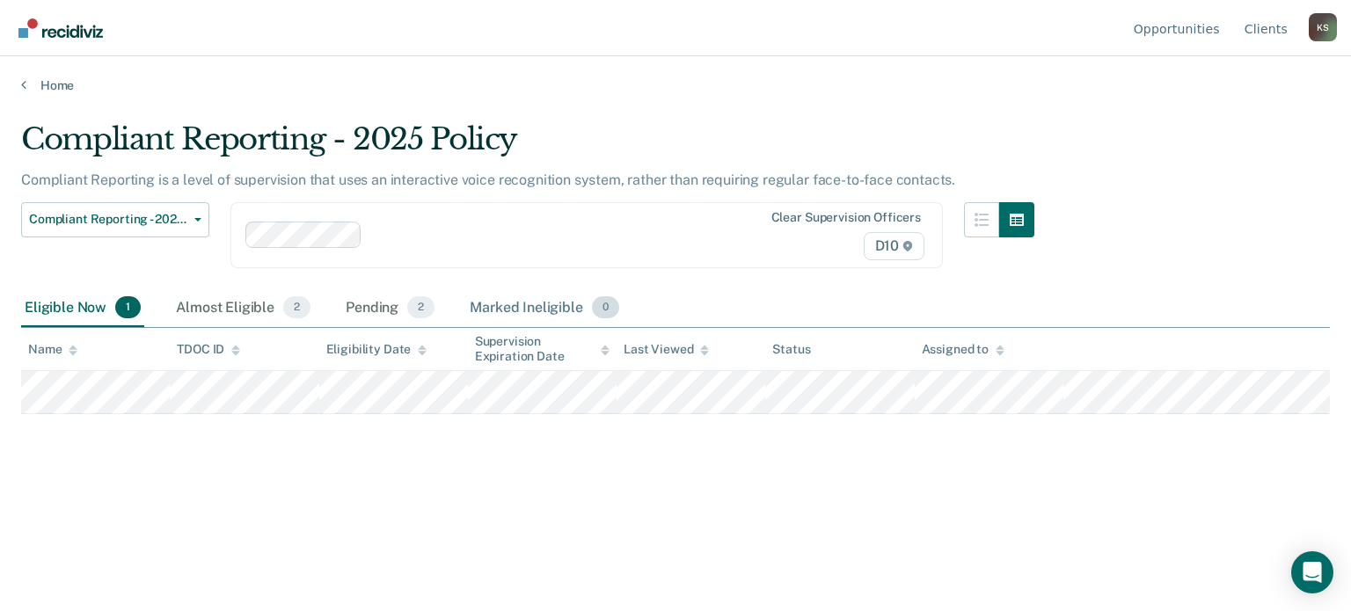
click at [483, 292] on div "Marked Ineligible 0" at bounding box center [544, 308] width 157 height 39
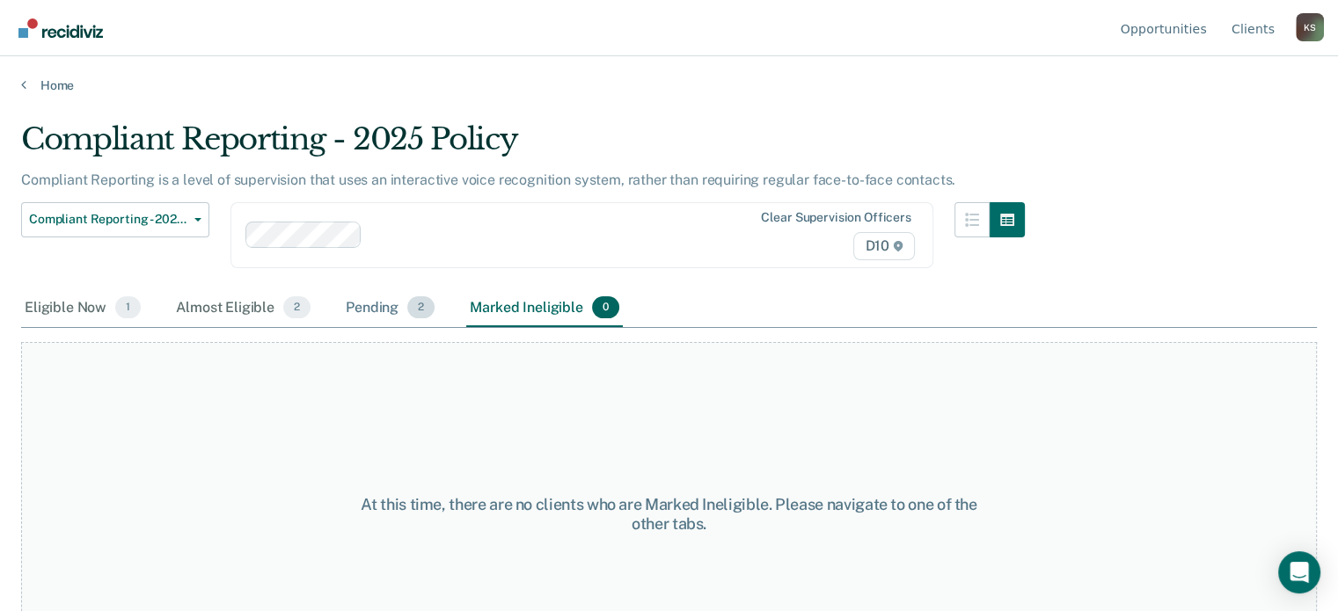
click at [389, 298] on div "Pending 2" at bounding box center [390, 308] width 96 height 39
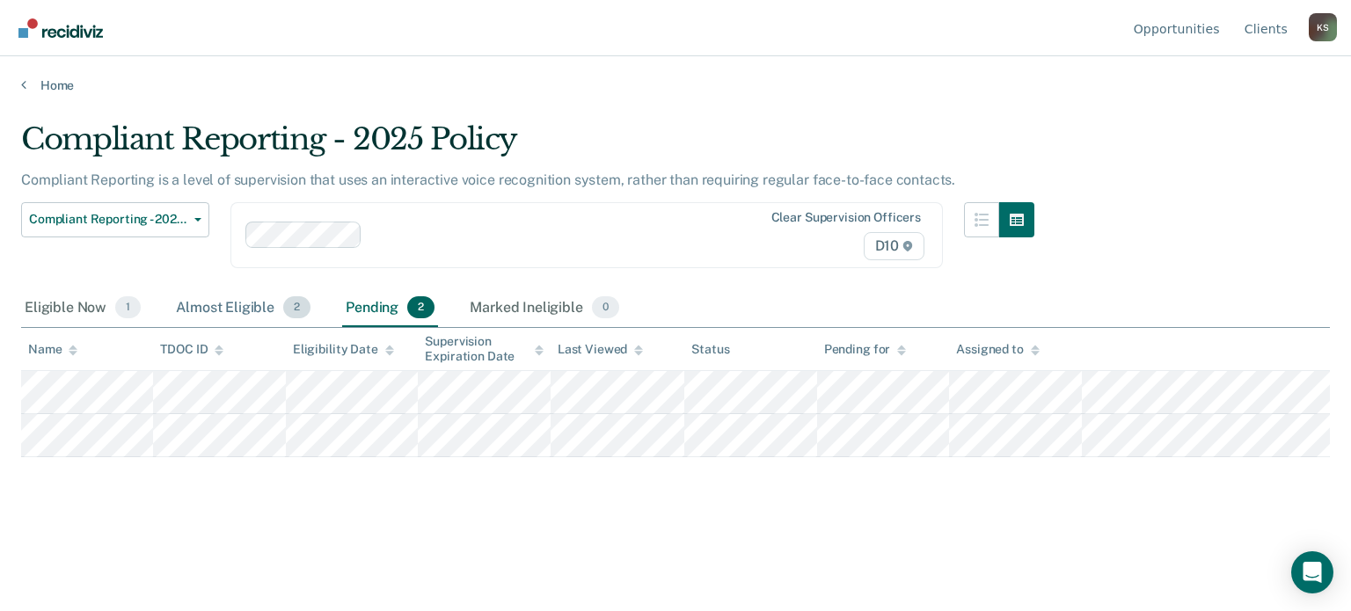
click at [250, 302] on div "Almost Eligible 2" at bounding box center [243, 308] width 142 height 39
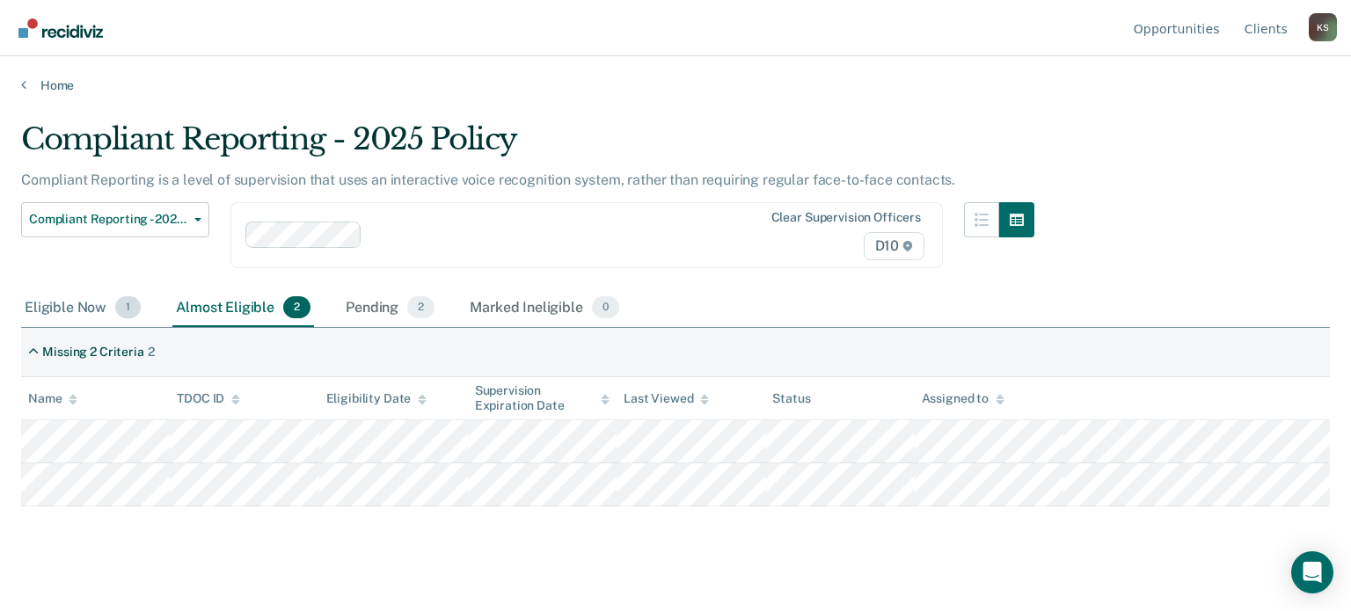
click at [74, 311] on div "Eligible Now 1" at bounding box center [82, 308] width 123 height 39
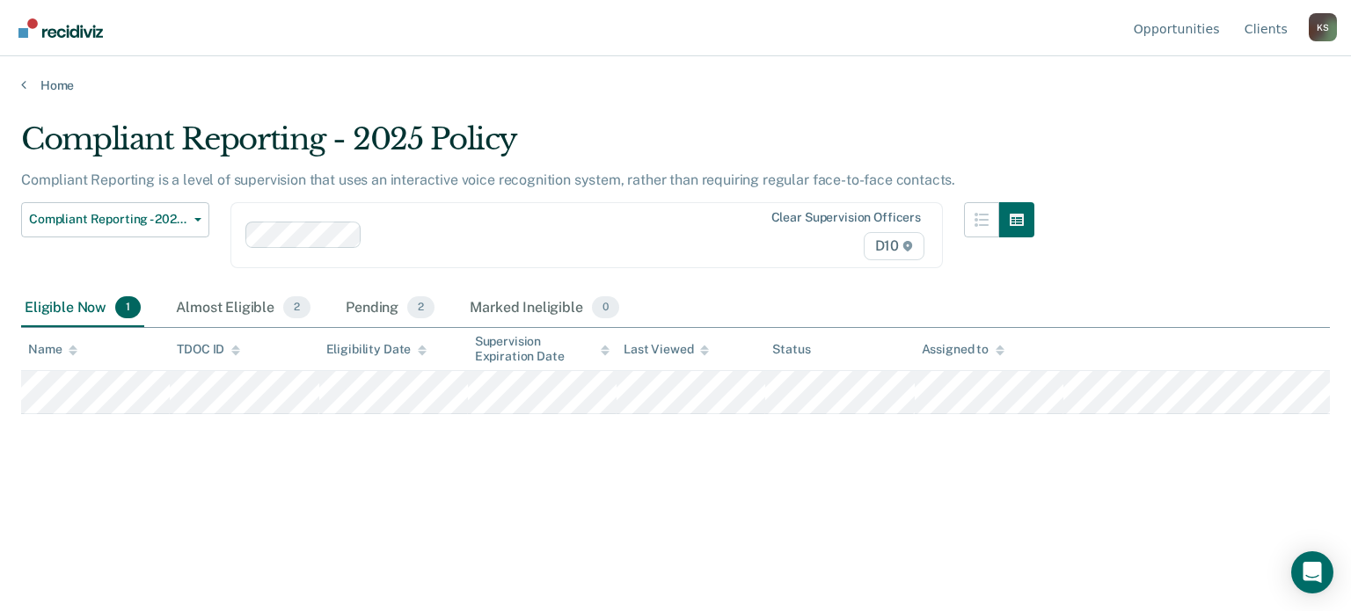
click at [77, 358] on th "Name" at bounding box center [95, 349] width 149 height 43
click at [76, 351] on icon at bounding box center [73, 353] width 9 height 4
click at [1132, 100] on main "Compliant Reporting - 2025 Policy Compliant Reporting is a level of supervision…" at bounding box center [675, 349] width 1351 height 513
